Goal: Information Seeking & Learning: Learn about a topic

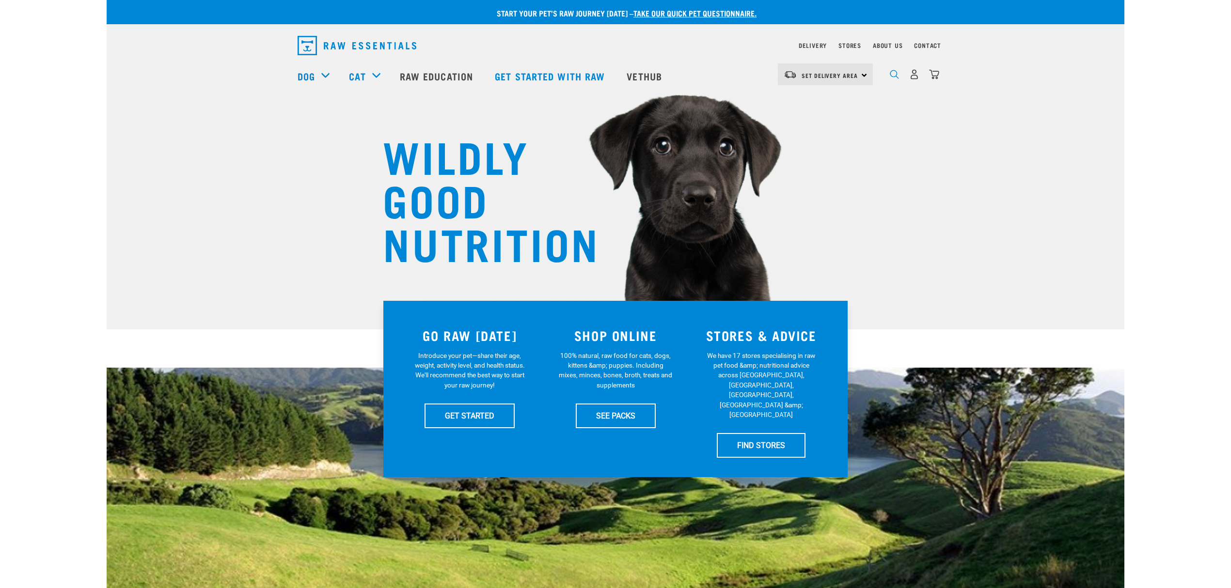
click at [892, 76] on img "dropdown navigation" at bounding box center [894, 74] width 9 height 9
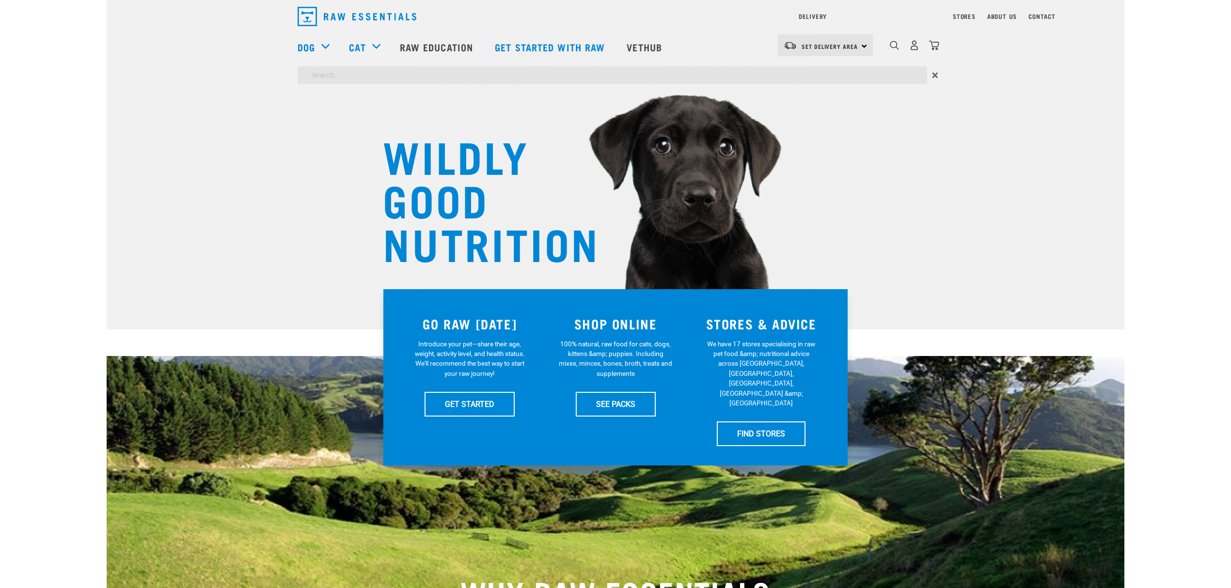
type input "kelp"
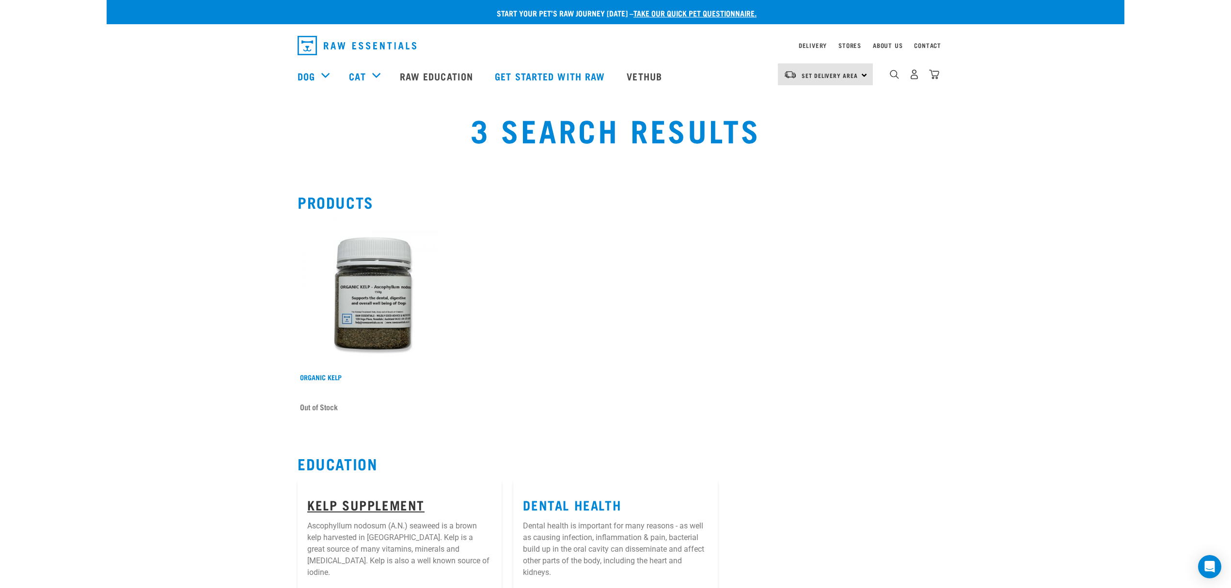
click at [359, 506] on link "Kelp Supplement" at bounding box center [365, 504] width 117 height 7
